Goal: Information Seeking & Learning: Learn about a topic

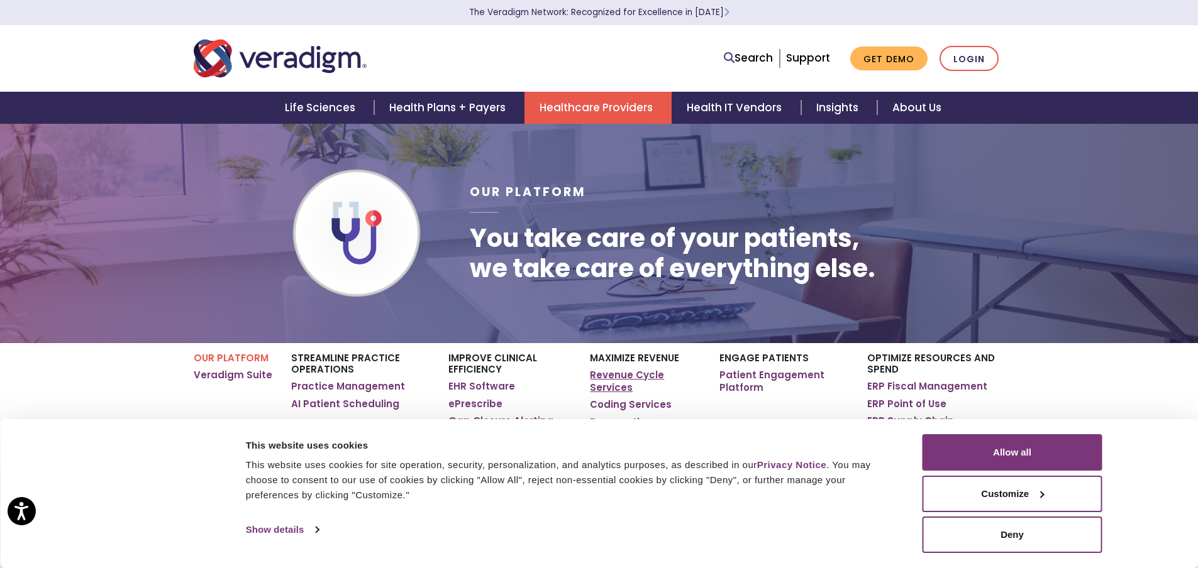
scroll to position [63, 0]
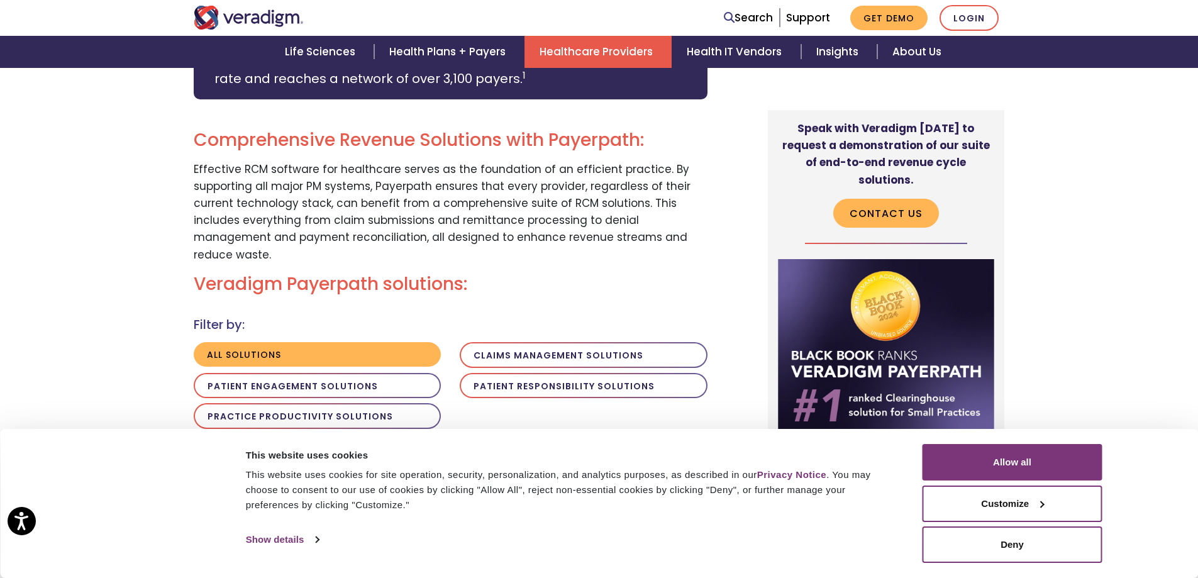
scroll to position [880, 0]
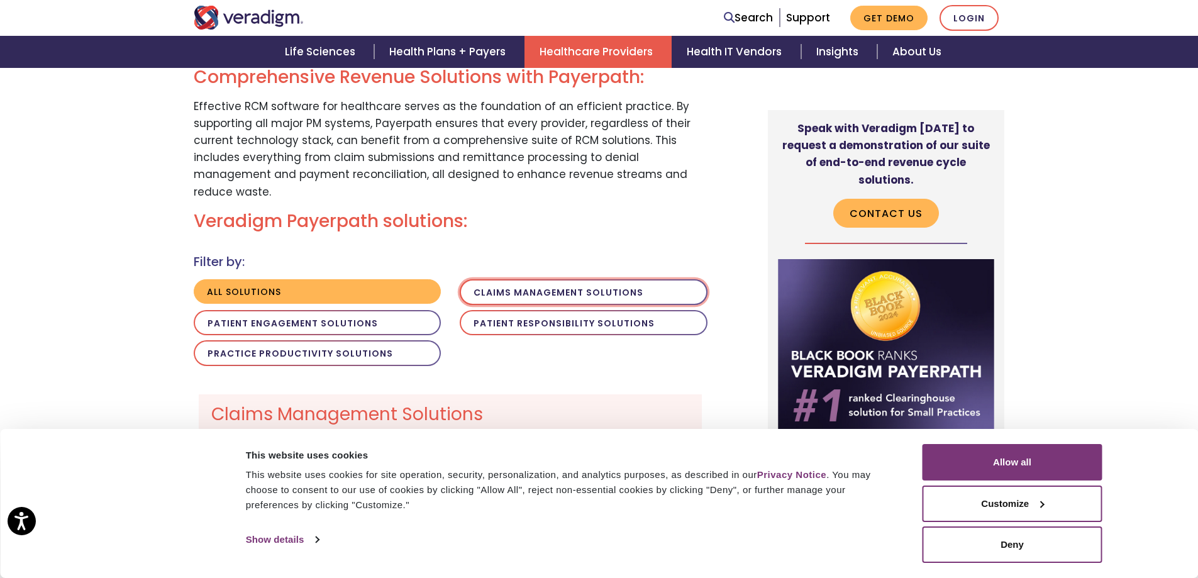
click at [525, 279] on button "Claims Management Solutions" at bounding box center [584, 292] width 248 height 26
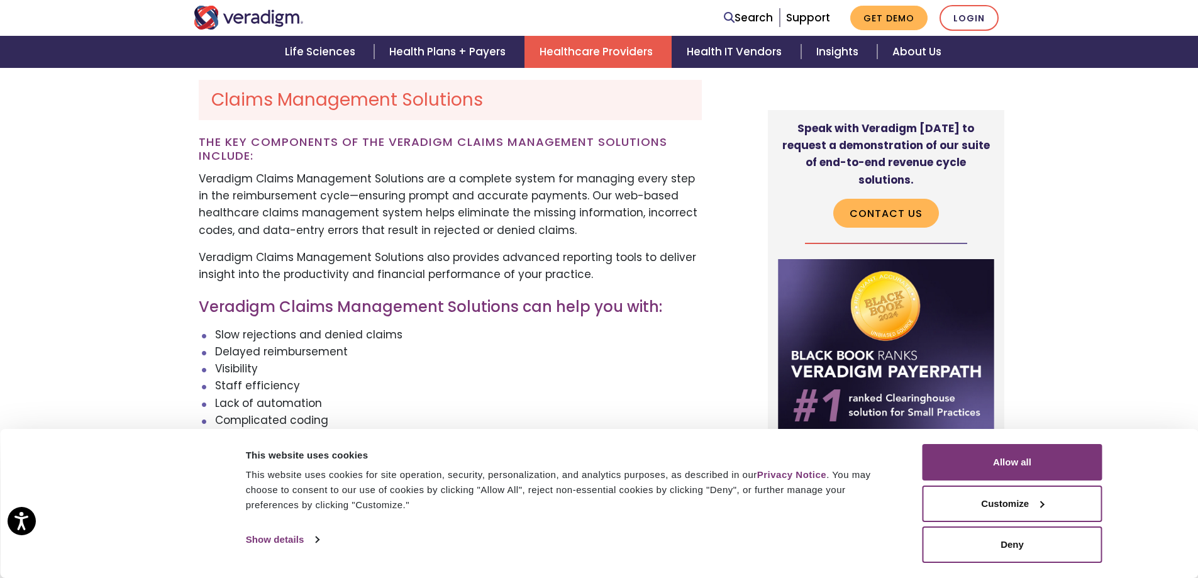
scroll to position [1006, 0]
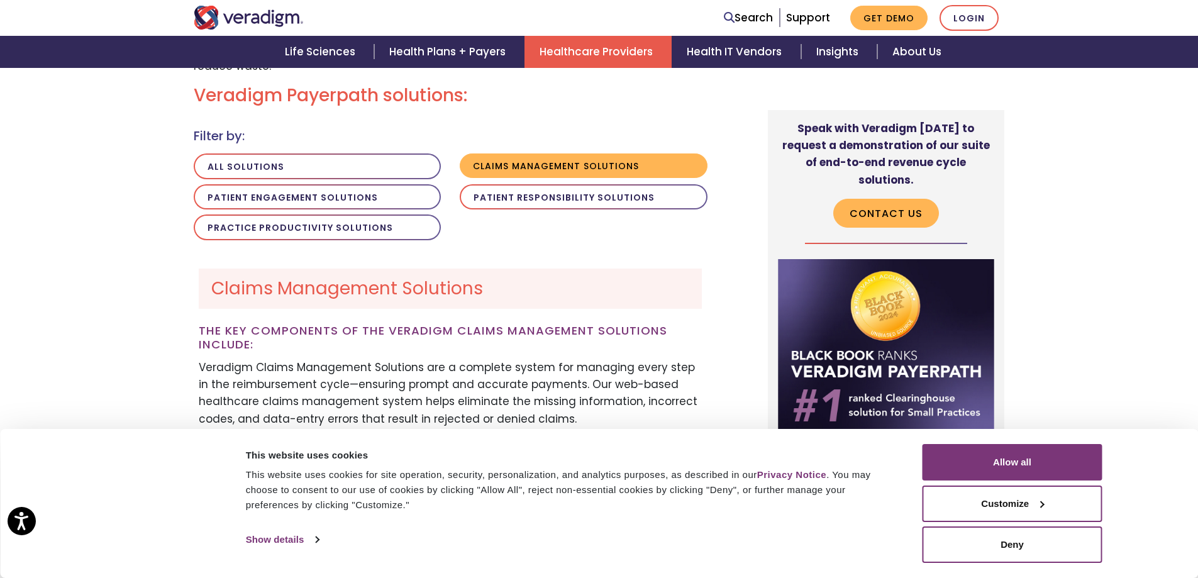
click at [114, 133] on div "Veradigm Payerpath is an award winning comprehensive suite of revenue cycle man…" at bounding box center [599, 436] width 1198 height 1890
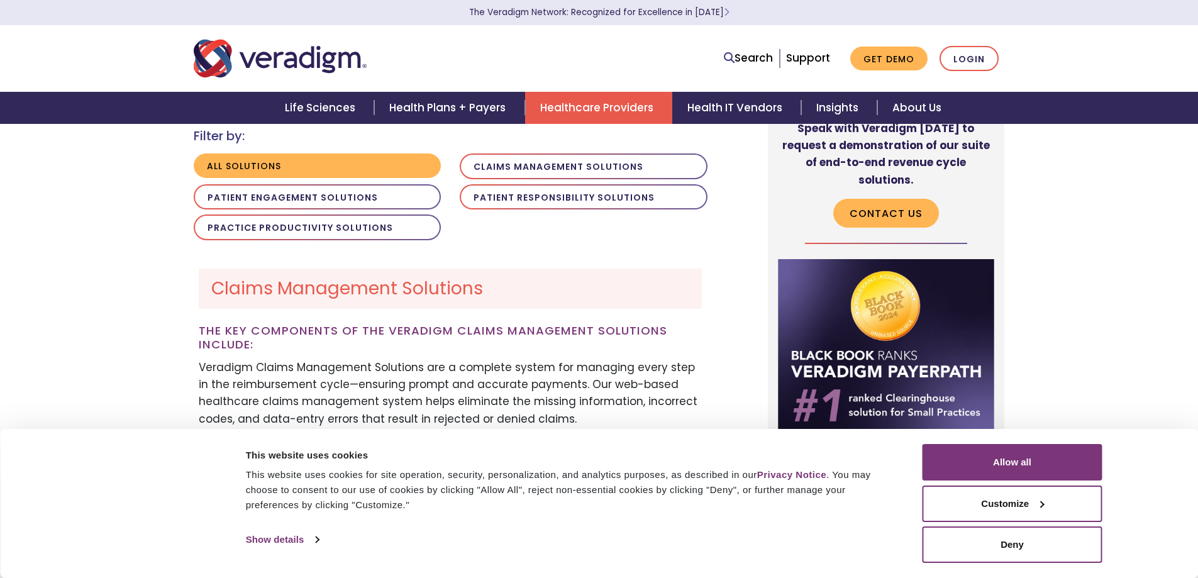
scroll to position [1006, 0]
